Goal: Transaction & Acquisition: Purchase product/service

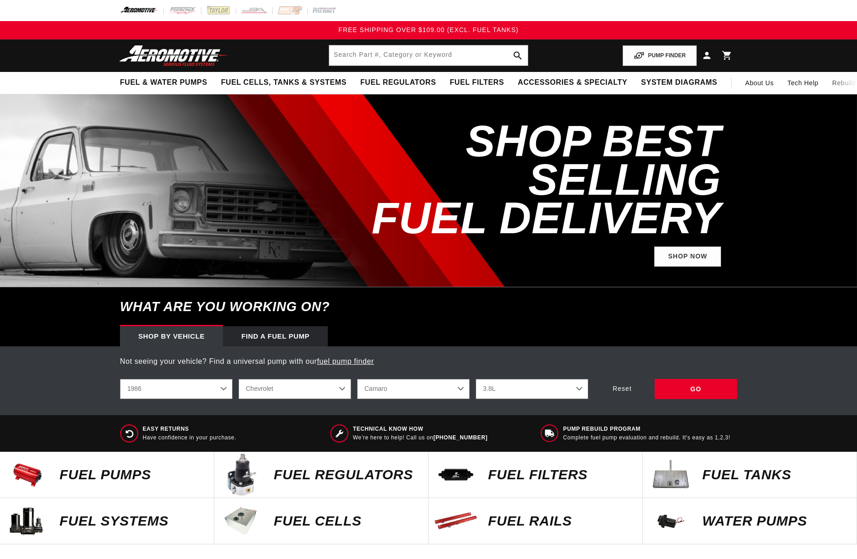
select select "1986"
select select "Chevrolet"
select select "[PERSON_NAME]"
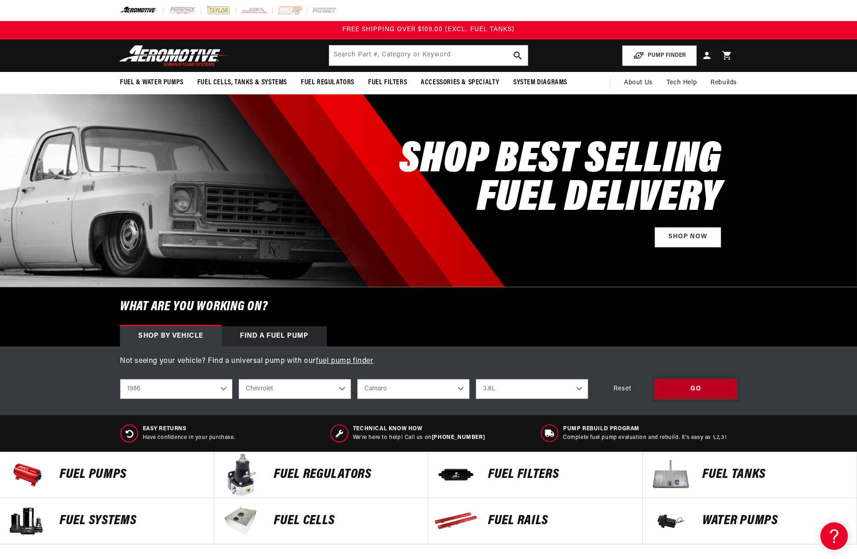
click at [703, 390] on div "GO" at bounding box center [696, 389] width 82 height 21
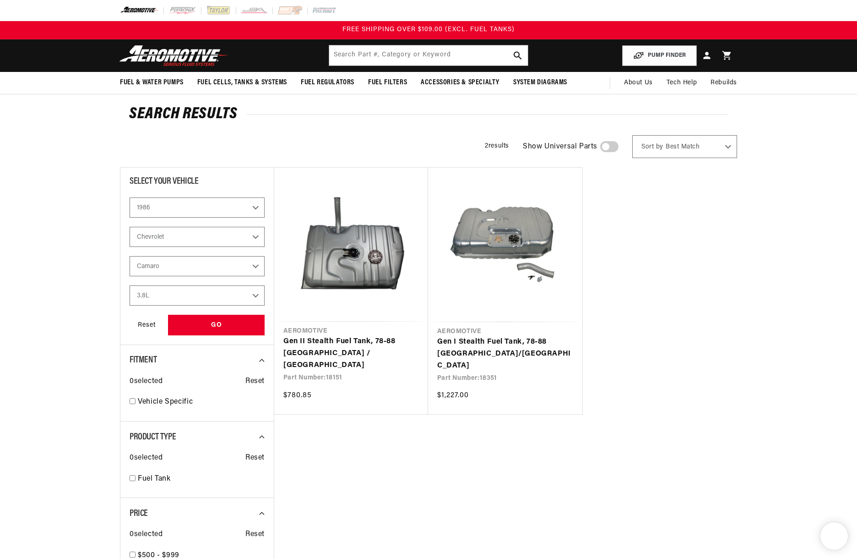
select select "1986"
select select "Chevrolet"
select select "[PERSON_NAME]"
click at [326, 342] on link "Gen II Stealth Fuel Tank, 78-88 [GEOGRAPHIC_DATA] / [GEOGRAPHIC_DATA]" at bounding box center [352, 353] width 136 height 35
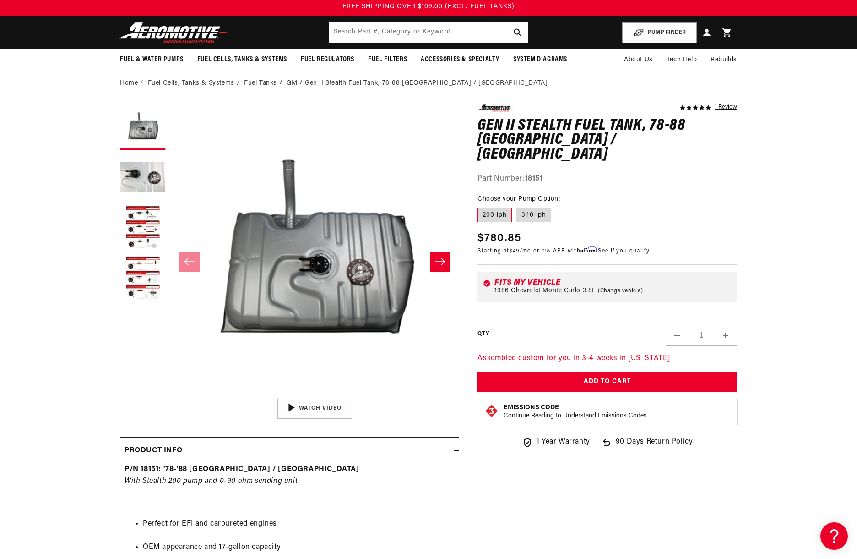
scroll to position [26, 0]
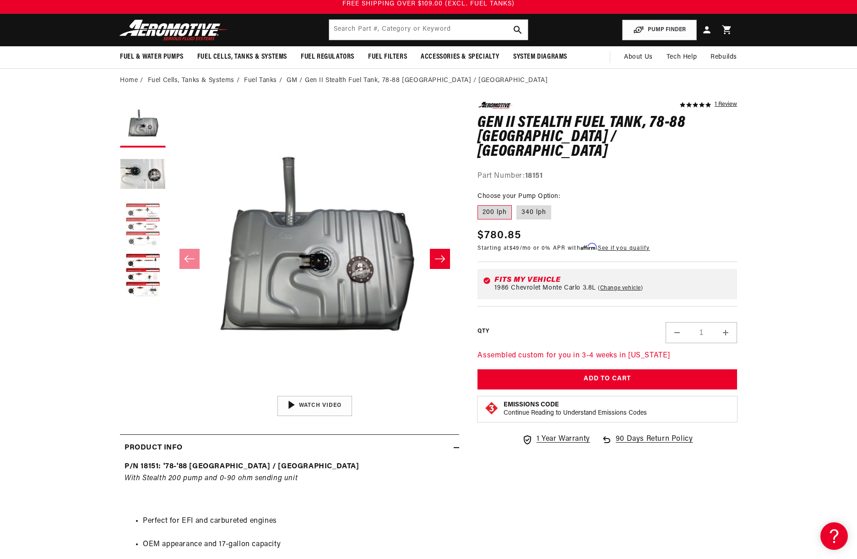
click at [139, 217] on button "Load image 3 in gallery view" at bounding box center [143, 225] width 46 height 46
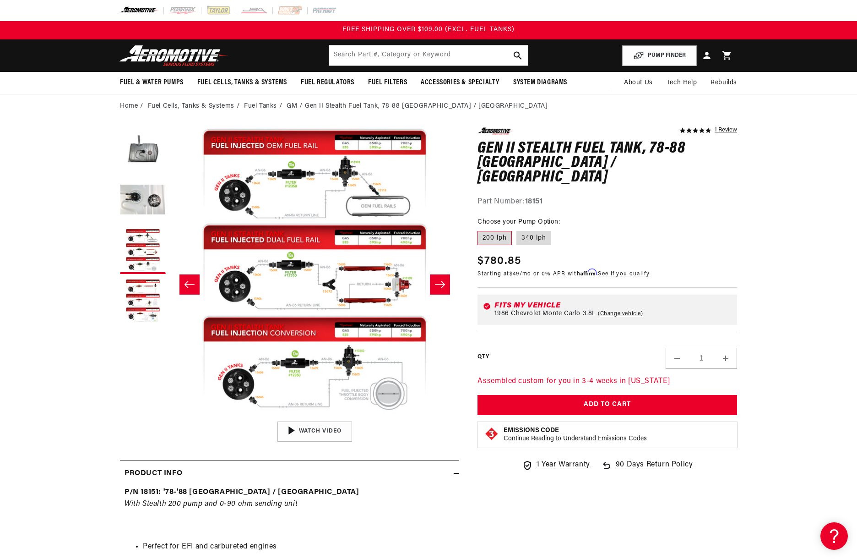
scroll to position [0, 0]
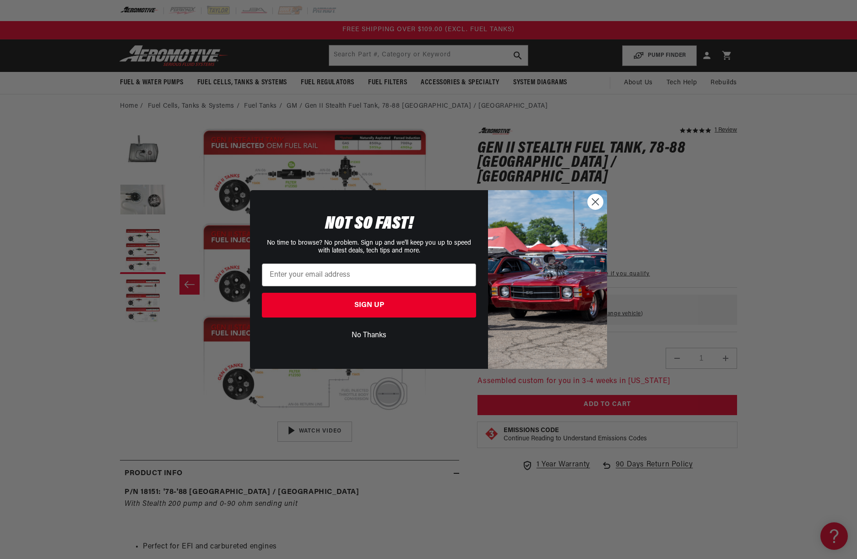
click at [594, 200] on icon "Close dialog" at bounding box center [596, 201] width 6 height 6
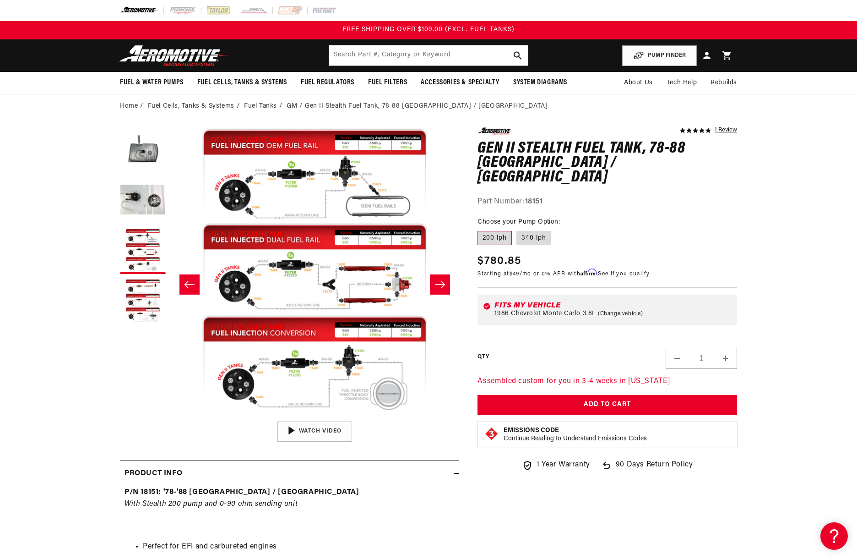
click at [493, 231] on label "200 lph" at bounding box center [495, 238] width 34 height 15
click at [480, 229] on input "200 lph" at bounding box center [480, 229] width 0 height 0
click at [543, 231] on label "340 lph" at bounding box center [534, 238] width 35 height 15
click at [517, 229] on input "340 lph" at bounding box center [517, 229] width 0 height 0
radio input "true"
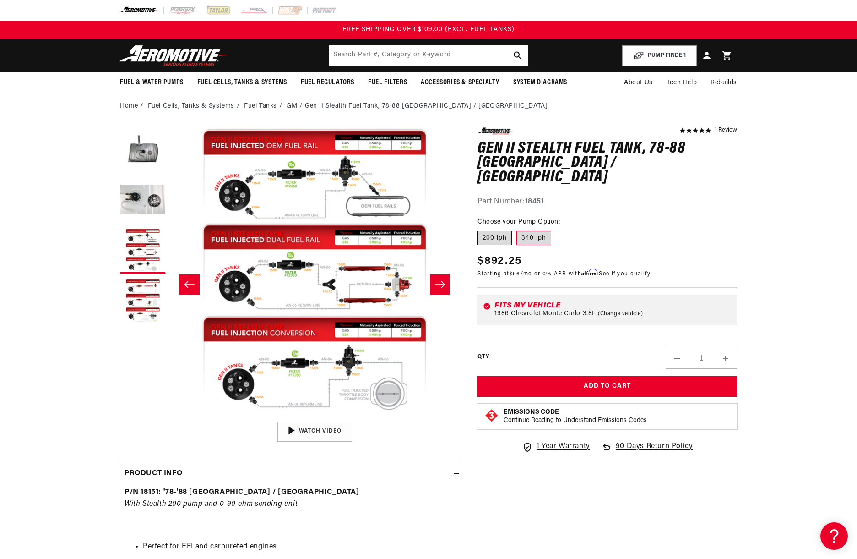
click at [501, 231] on label "200 lph" at bounding box center [495, 238] width 34 height 15
click at [480, 229] on input "200 lph" at bounding box center [480, 229] width 0 height 0
radio input "true"
